Goal: Transaction & Acquisition: Purchase product/service

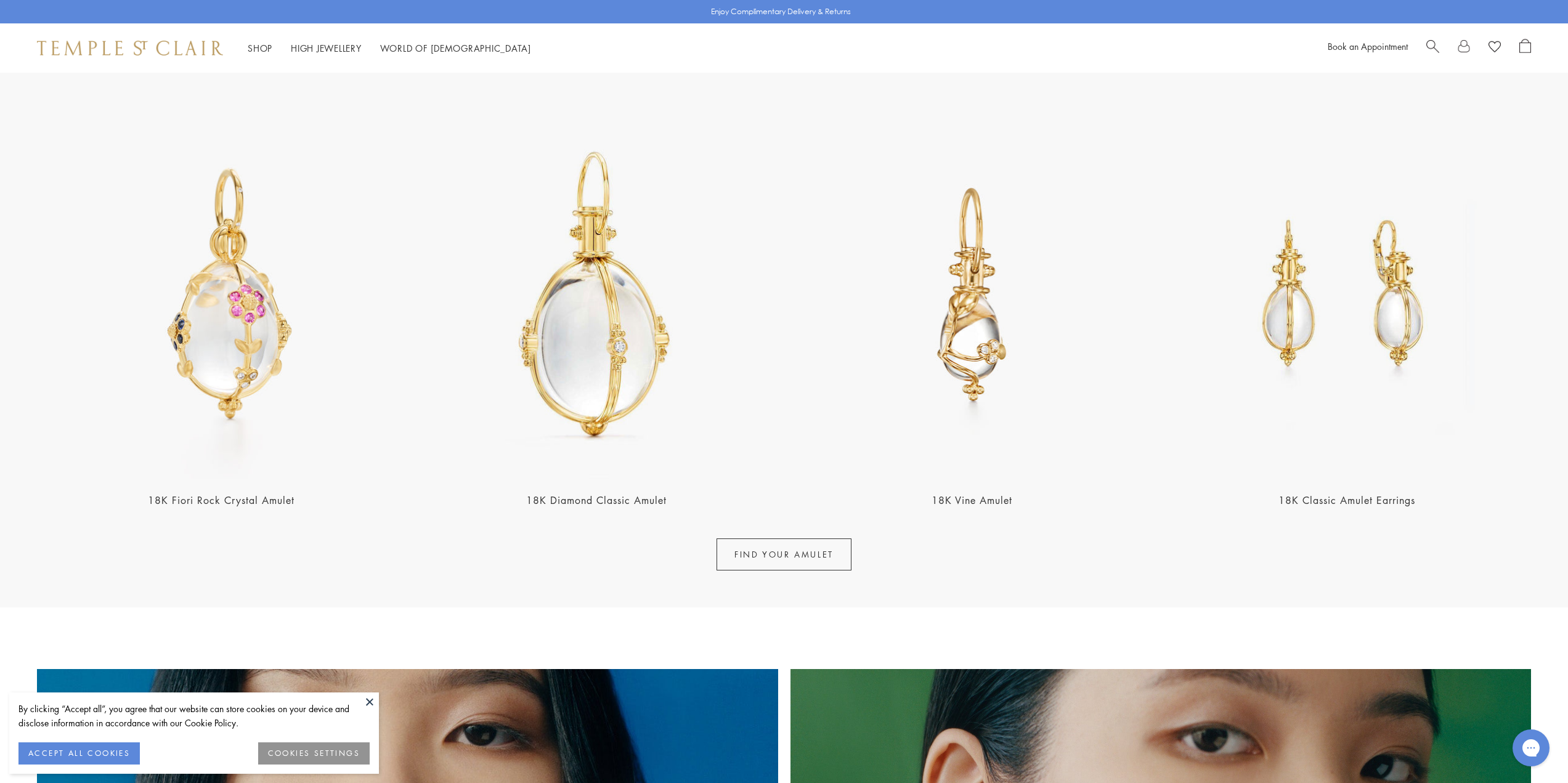
scroll to position [1130, 0]
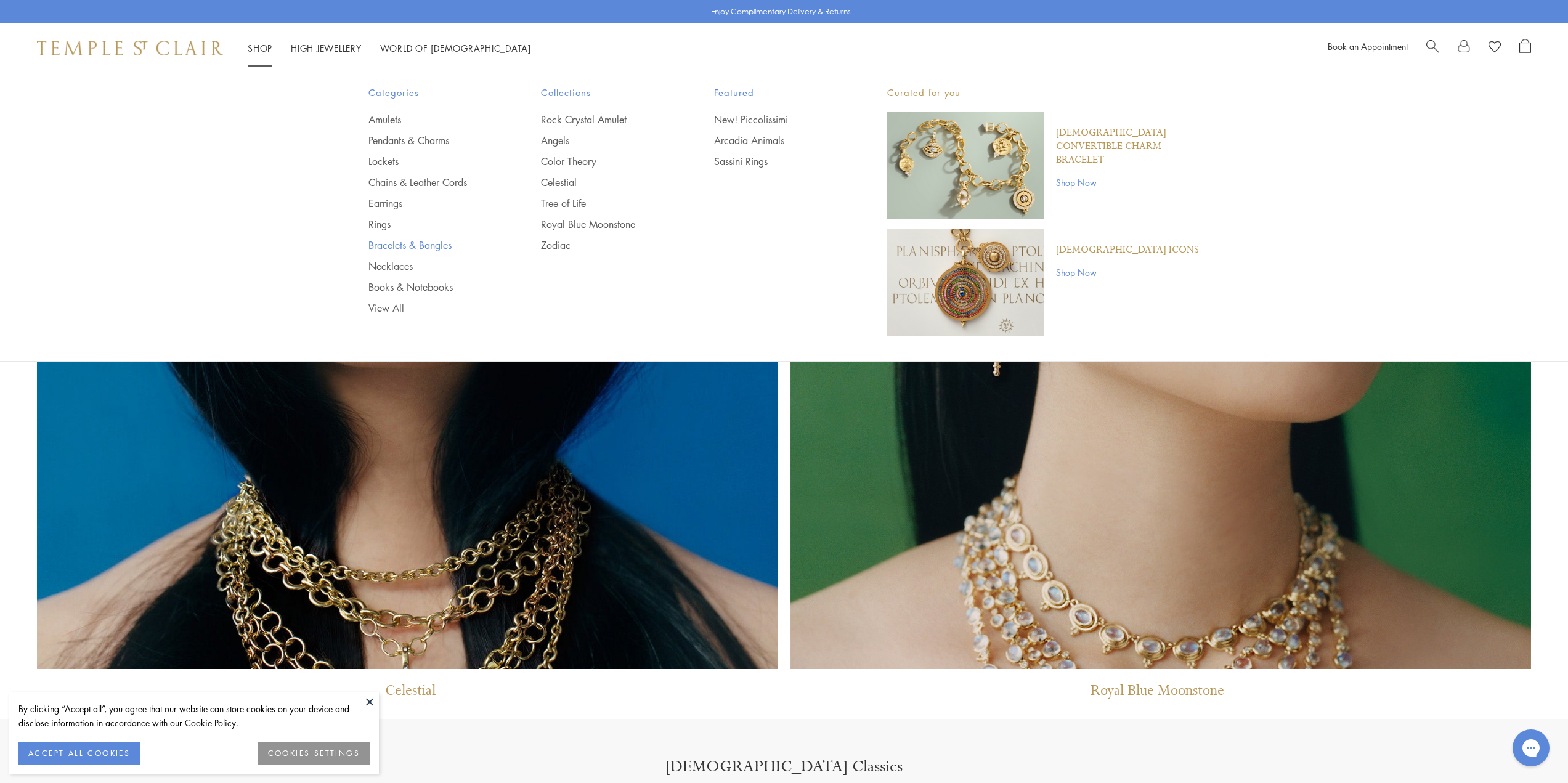
click at [394, 243] on link "Bracelets & Bangles" at bounding box center [430, 245] width 124 height 13
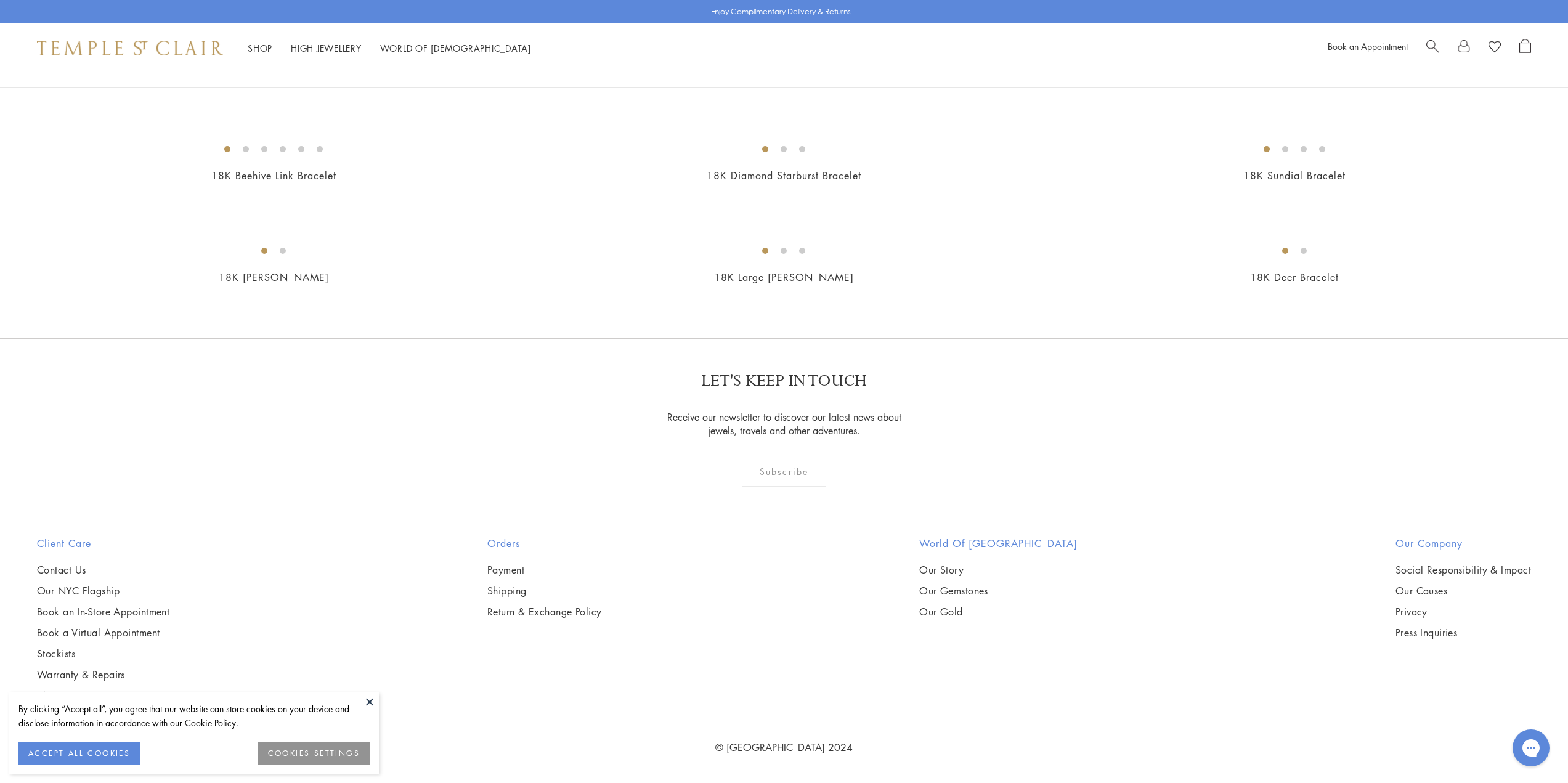
scroll to position [2486, 0]
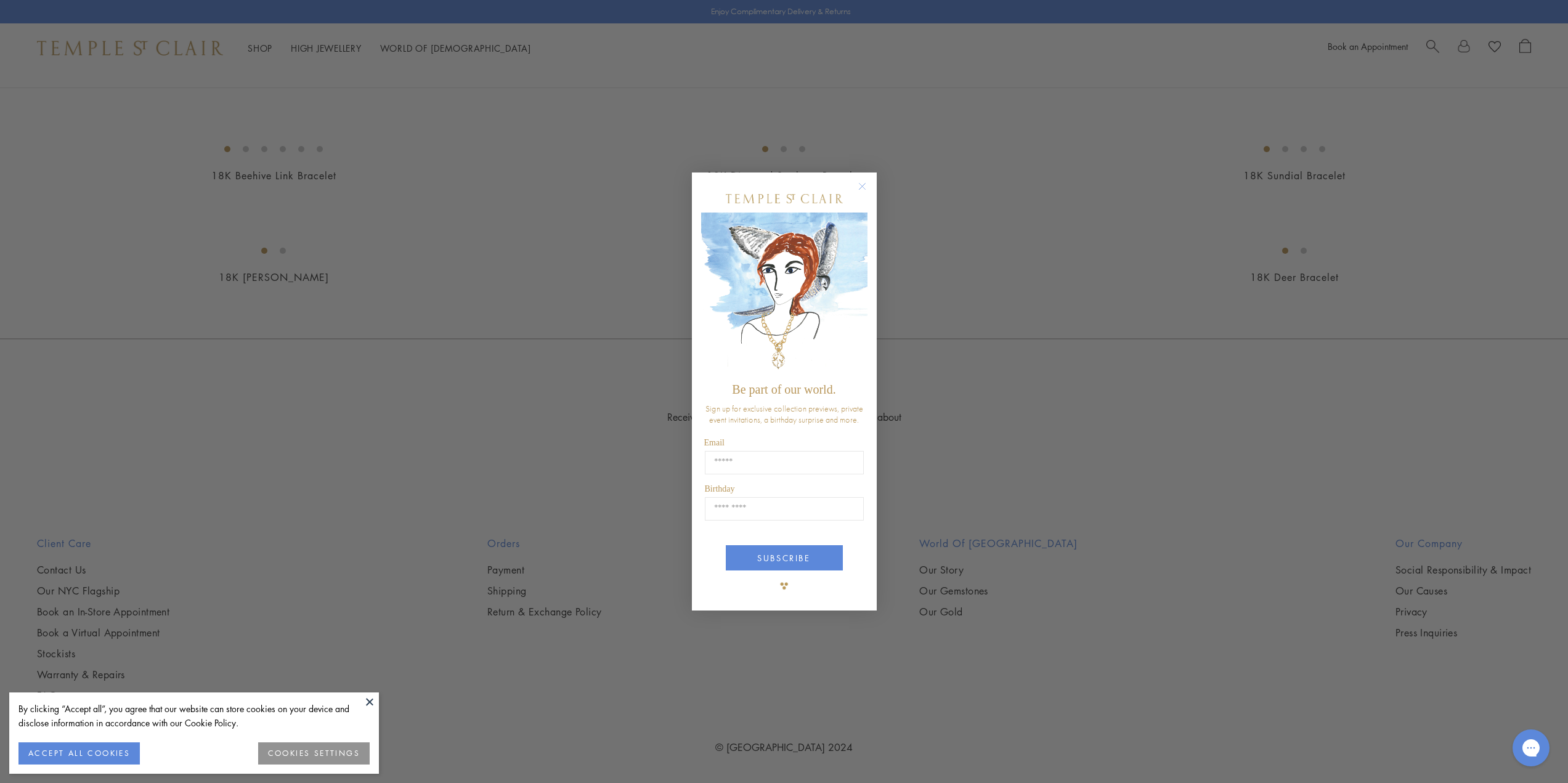
click at [1175, 354] on div "Close dialog Be part of our world. Sign up for exclusive collection previews, p…" at bounding box center [784, 391] width 1568 height 783
click at [865, 186] on circle "Close dialog" at bounding box center [862, 186] width 15 height 15
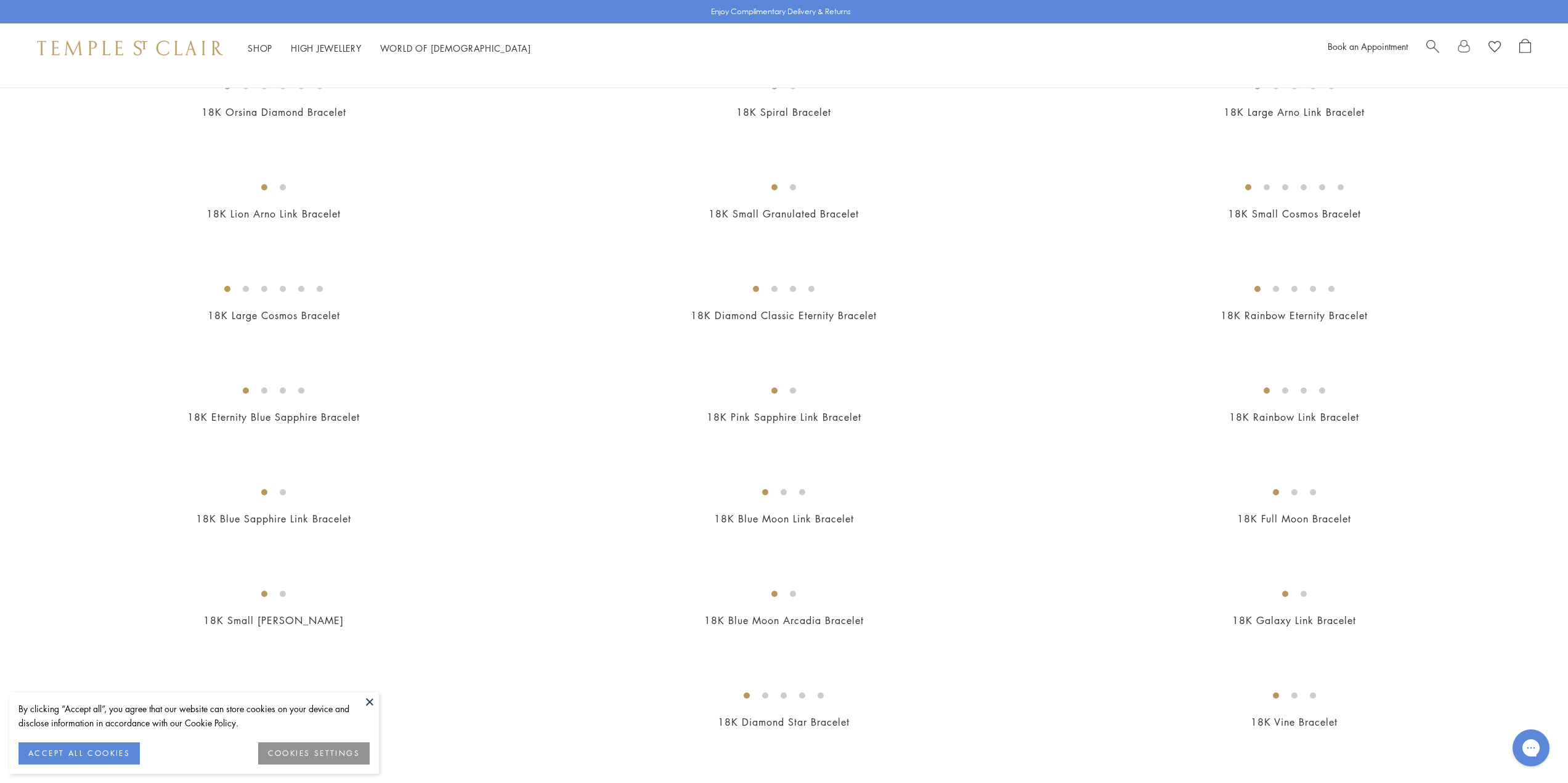
scroll to position [0, 0]
